Goal: Information Seeking & Learning: Learn about a topic

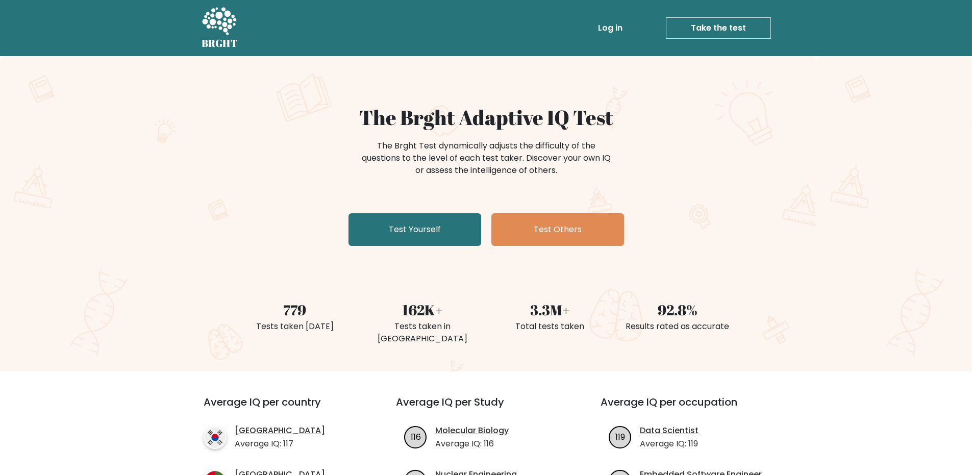
click at [696, 27] on link "Take the test" at bounding box center [718, 27] width 105 height 21
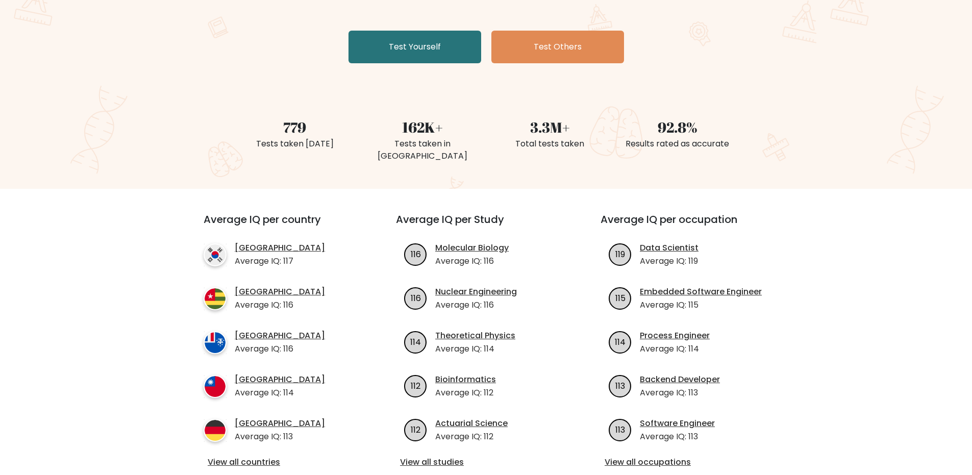
scroll to position [245, 0]
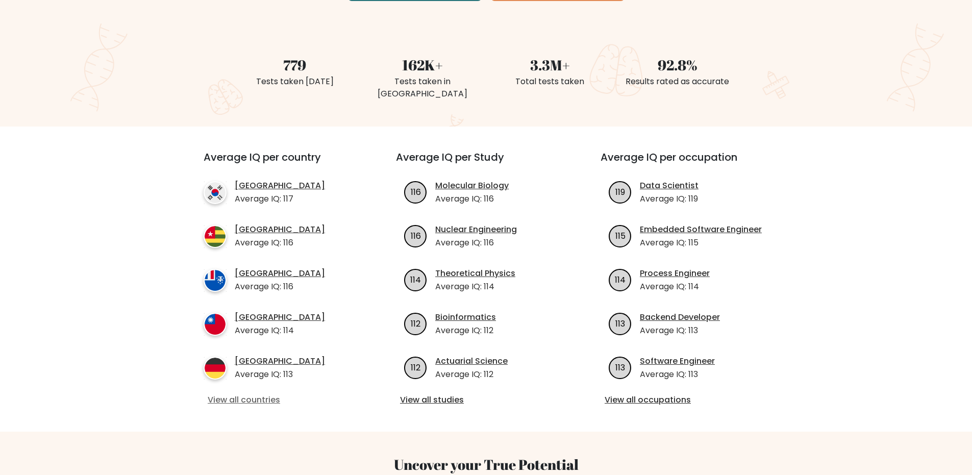
click at [252, 394] on link "View all countries" at bounding box center [281, 400] width 147 height 12
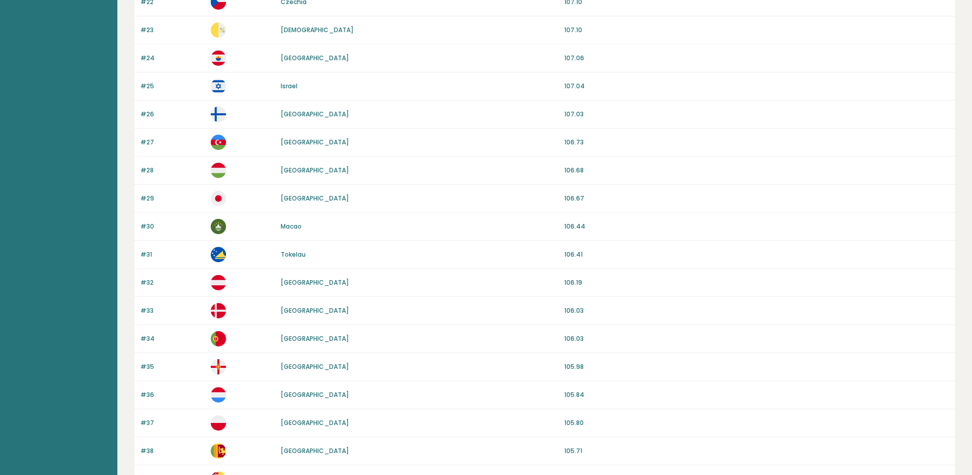
scroll to position [850, 0]
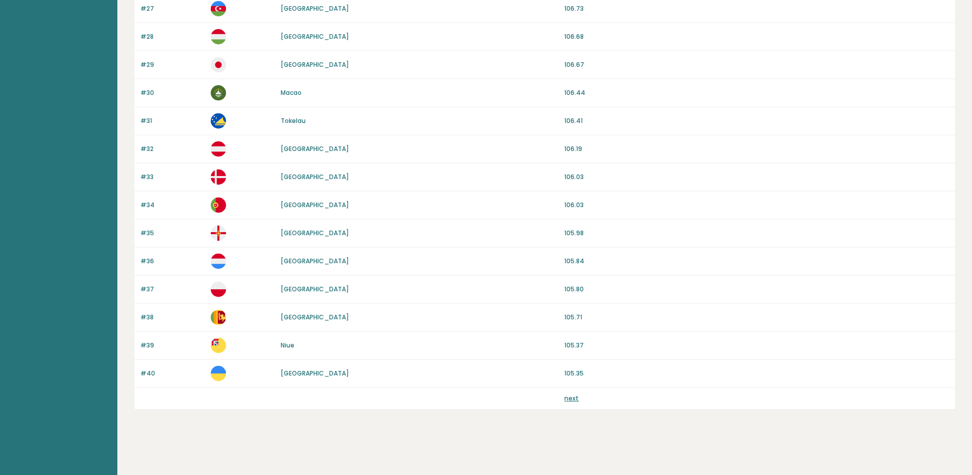
click at [574, 401] on link "next" at bounding box center [571, 398] width 14 height 9
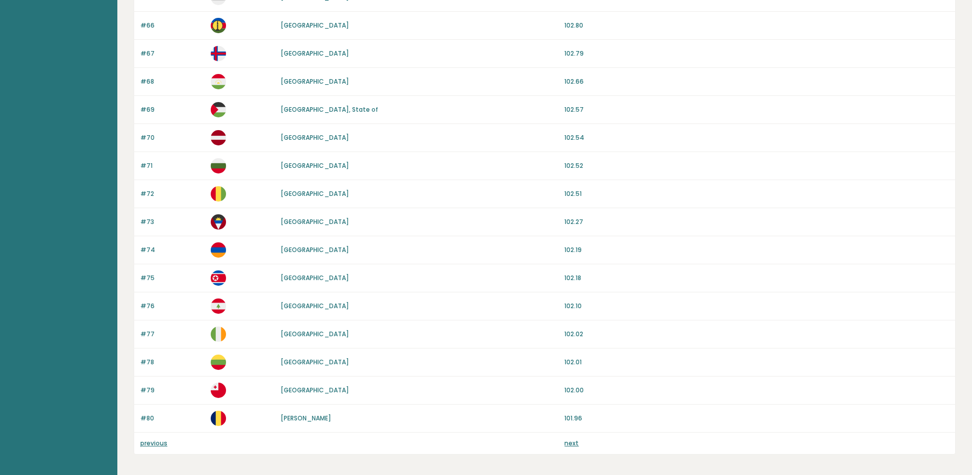
scroll to position [850, 0]
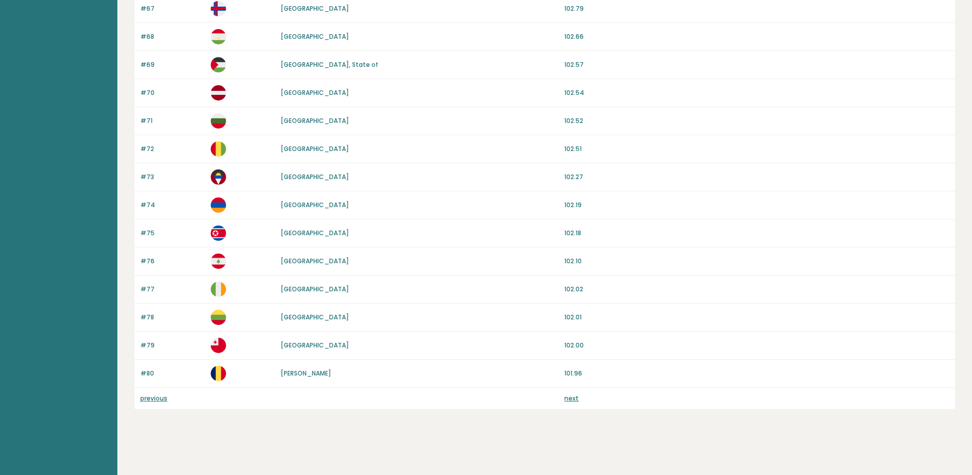
click at [572, 399] on link "next" at bounding box center [571, 398] width 14 height 9
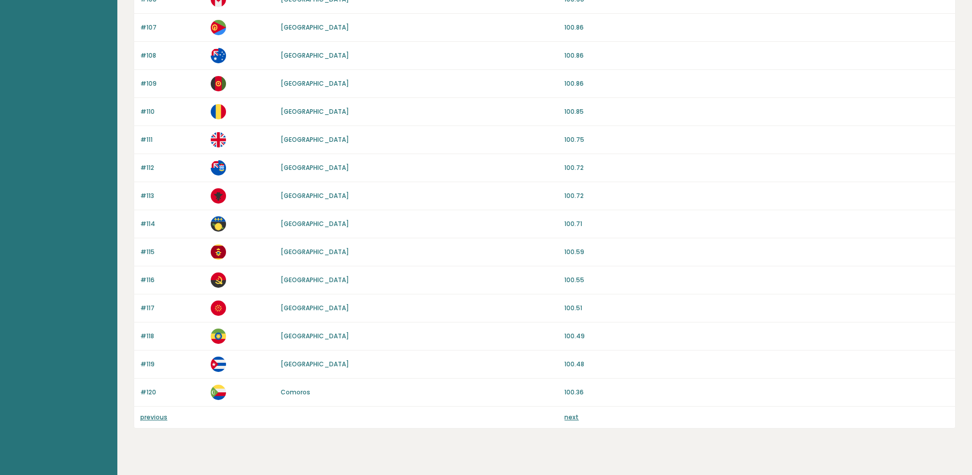
scroll to position [850, 0]
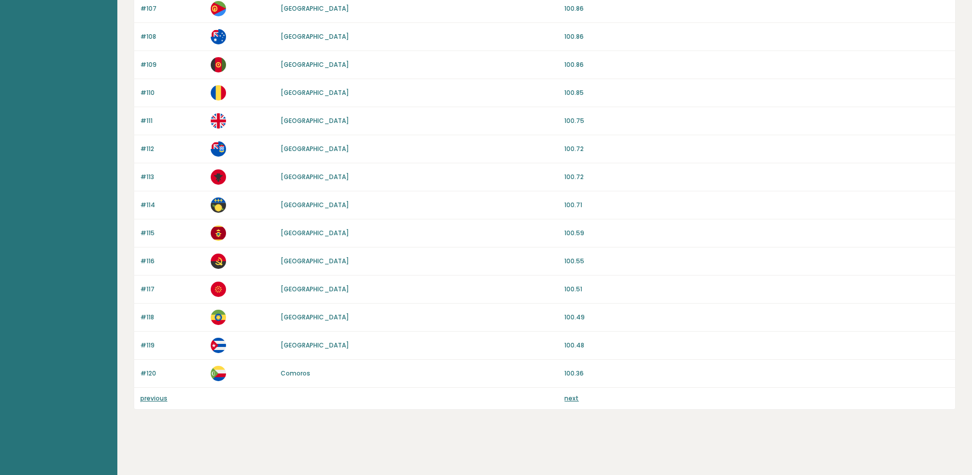
click at [574, 399] on link "next" at bounding box center [571, 398] width 14 height 9
